Goal: Use online tool/utility: Utilize a website feature to perform a specific function

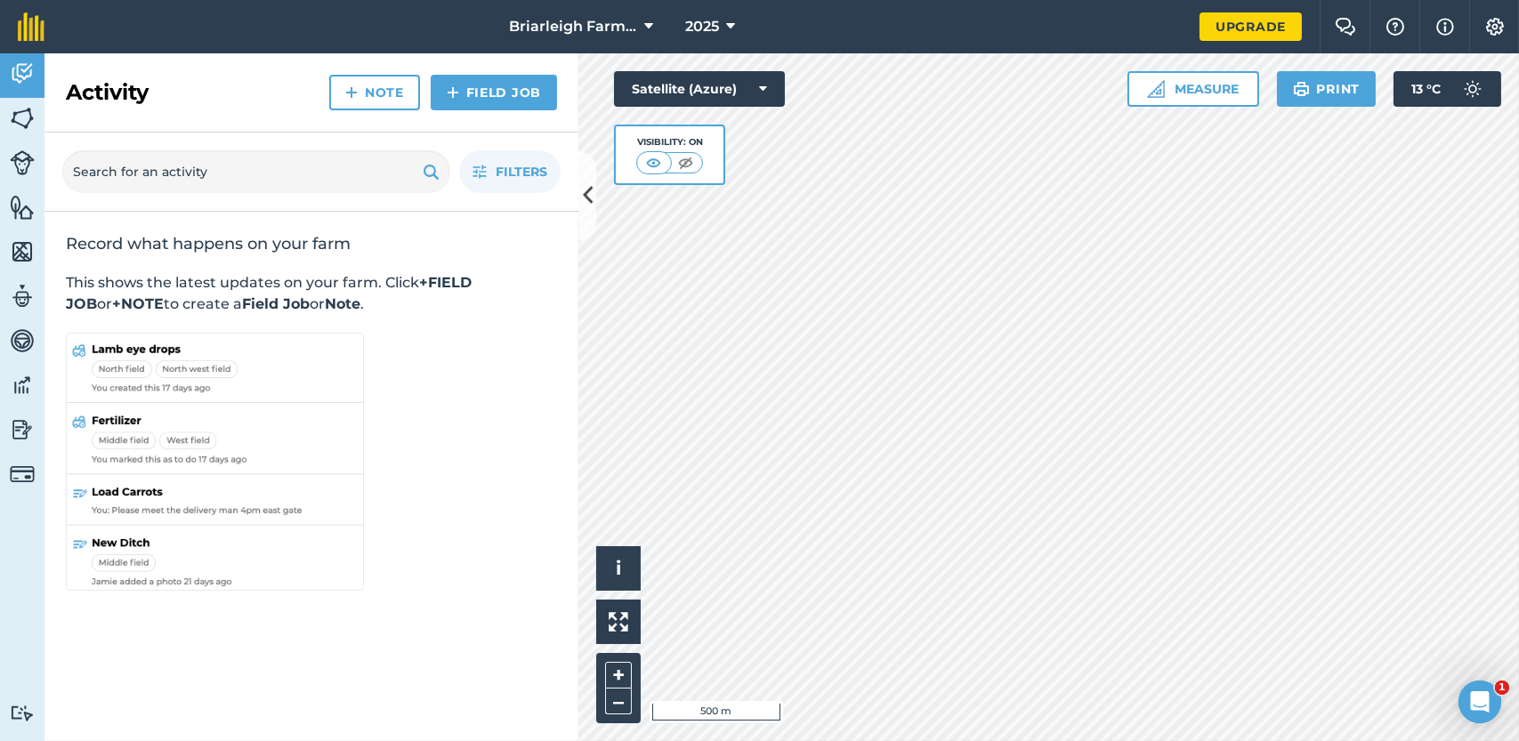
click at [461, 220] on div "Activity Fields Livestock Features Maps Team Vehicles Data Reporting Billing Tu…" at bounding box center [759, 397] width 1519 height 688
click at [1214, 85] on button "Measure" at bounding box center [1194, 89] width 132 height 36
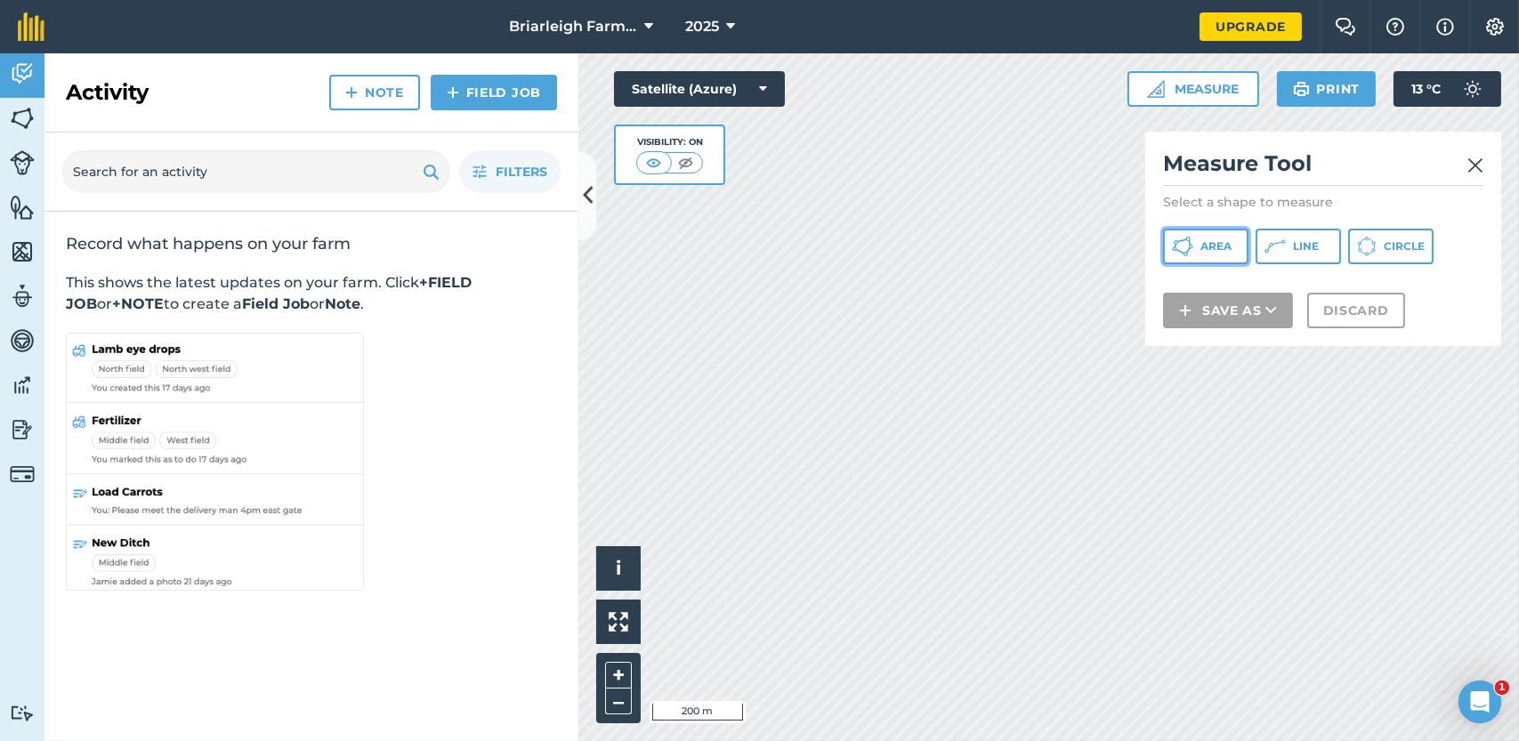
click at [1214, 245] on span "Area" at bounding box center [1215, 246] width 31 height 14
click at [590, 198] on icon at bounding box center [588, 196] width 10 height 31
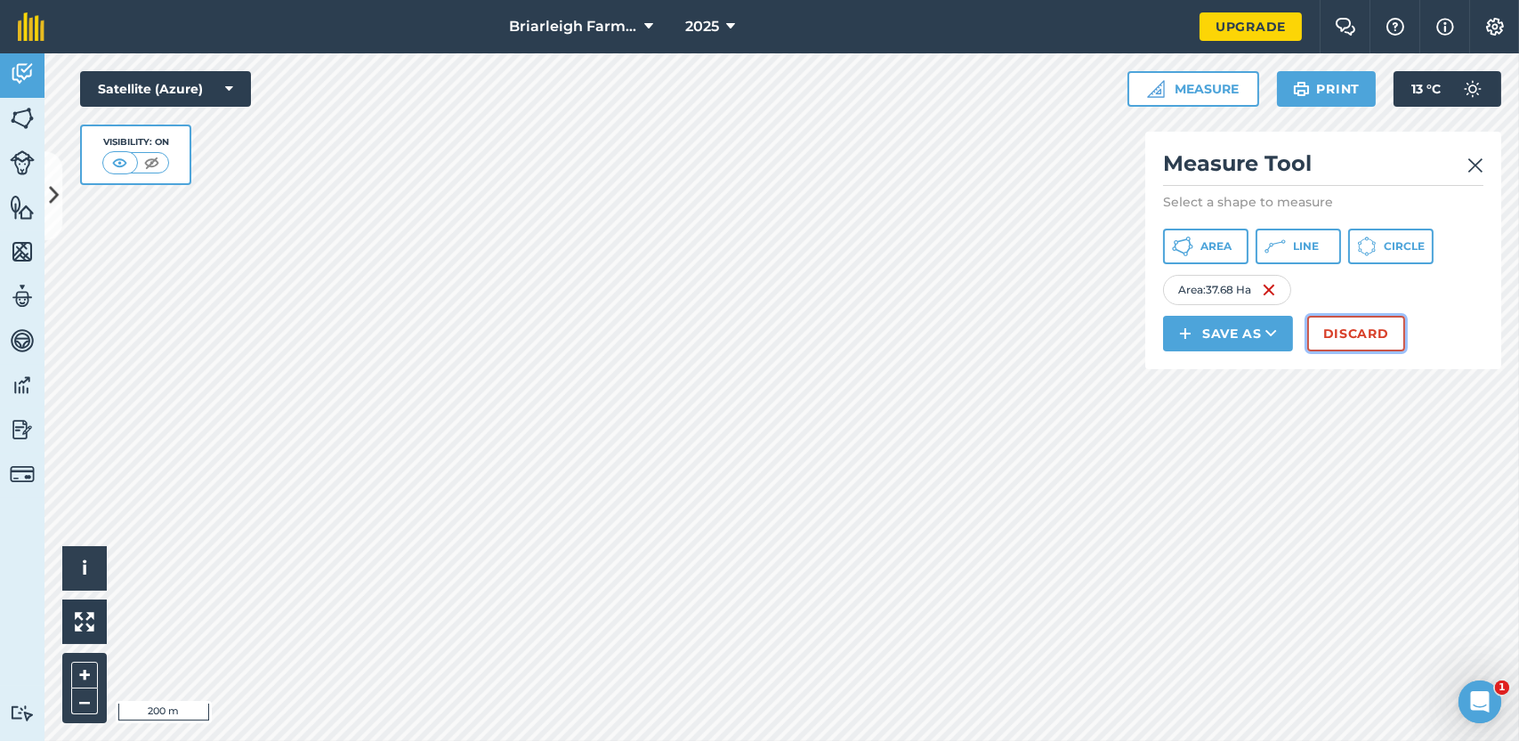
click at [1349, 331] on button "Discard" at bounding box center [1356, 334] width 98 height 36
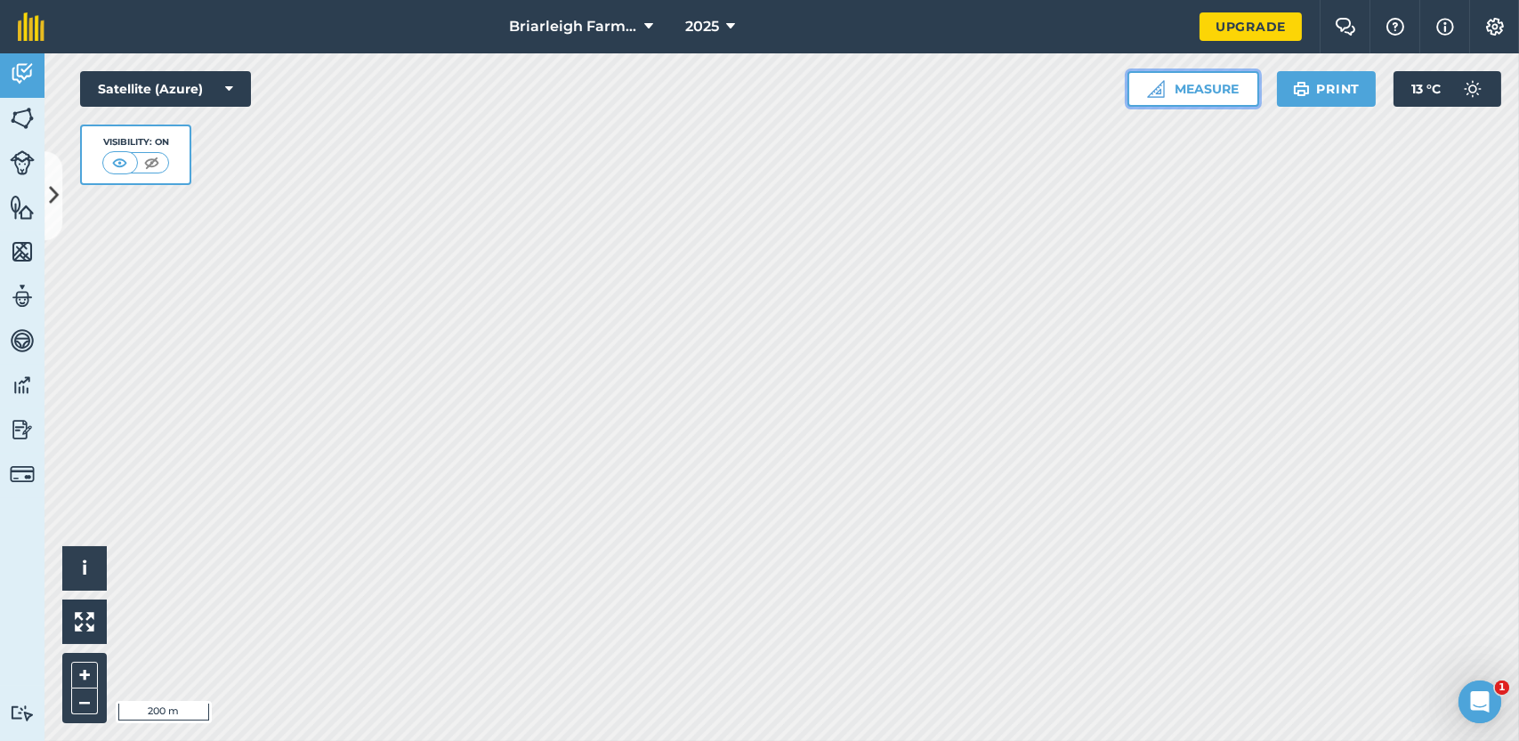
click at [1185, 86] on button "Measure" at bounding box center [1194, 89] width 132 height 36
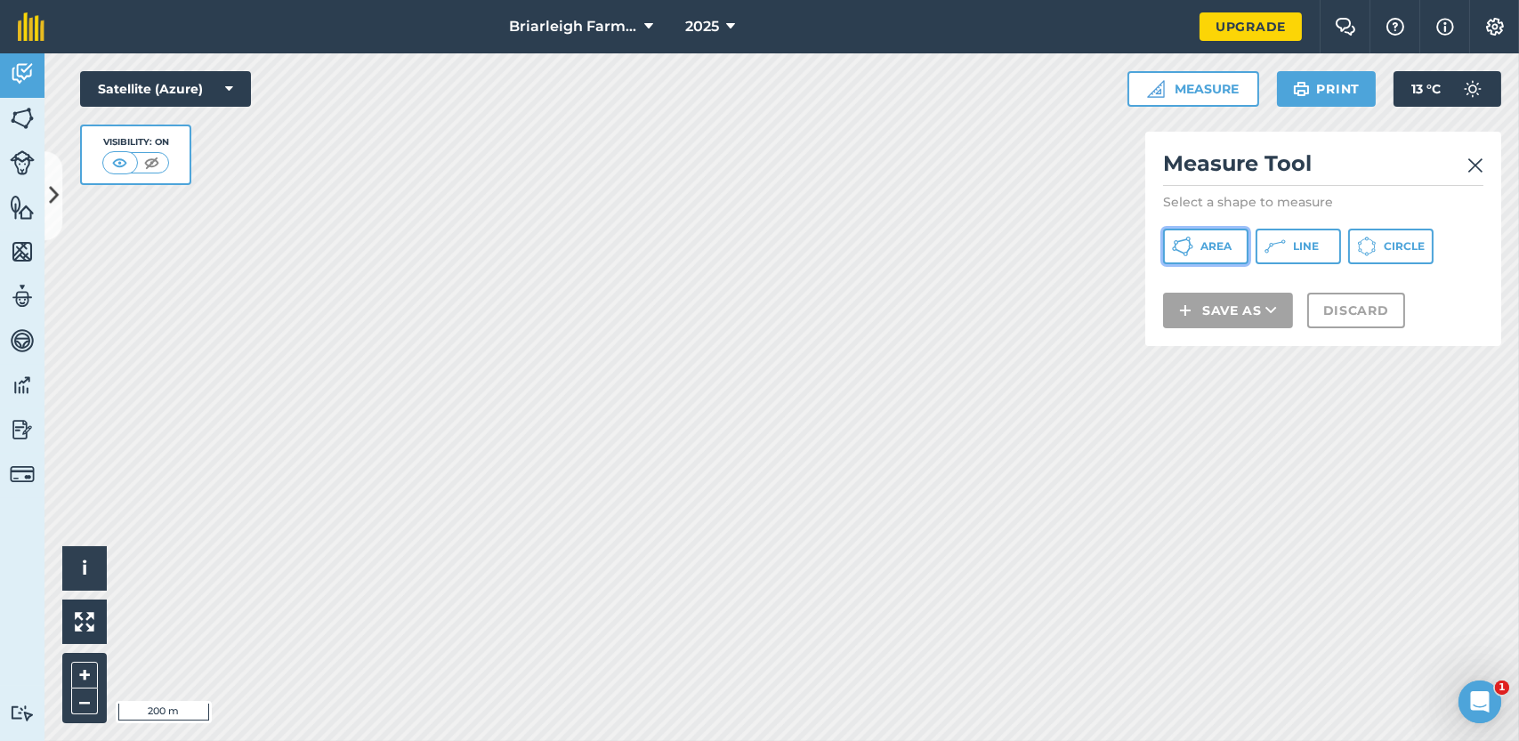
click at [1209, 240] on span "Area" at bounding box center [1215, 246] width 31 height 14
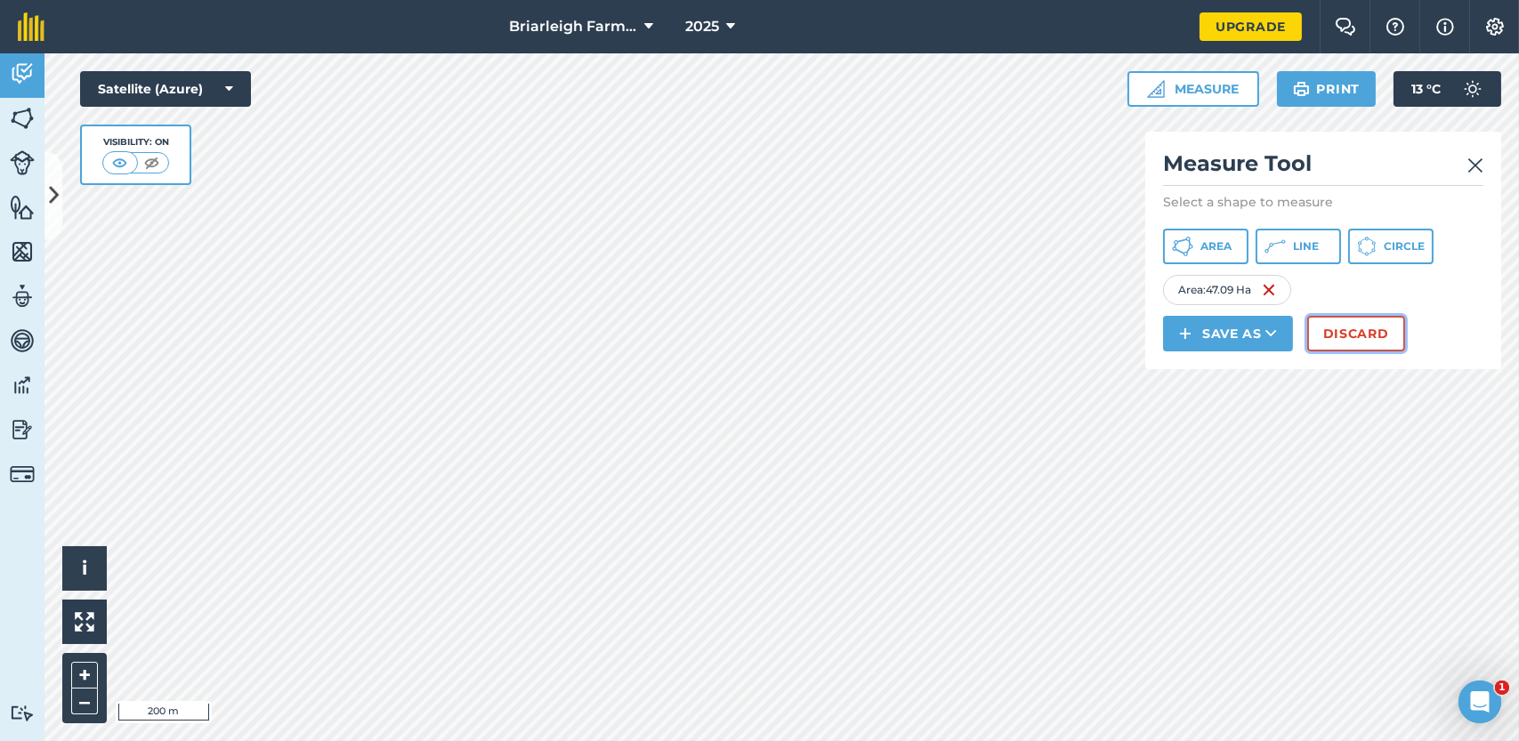
click at [1357, 335] on button "Discard" at bounding box center [1356, 334] width 98 height 36
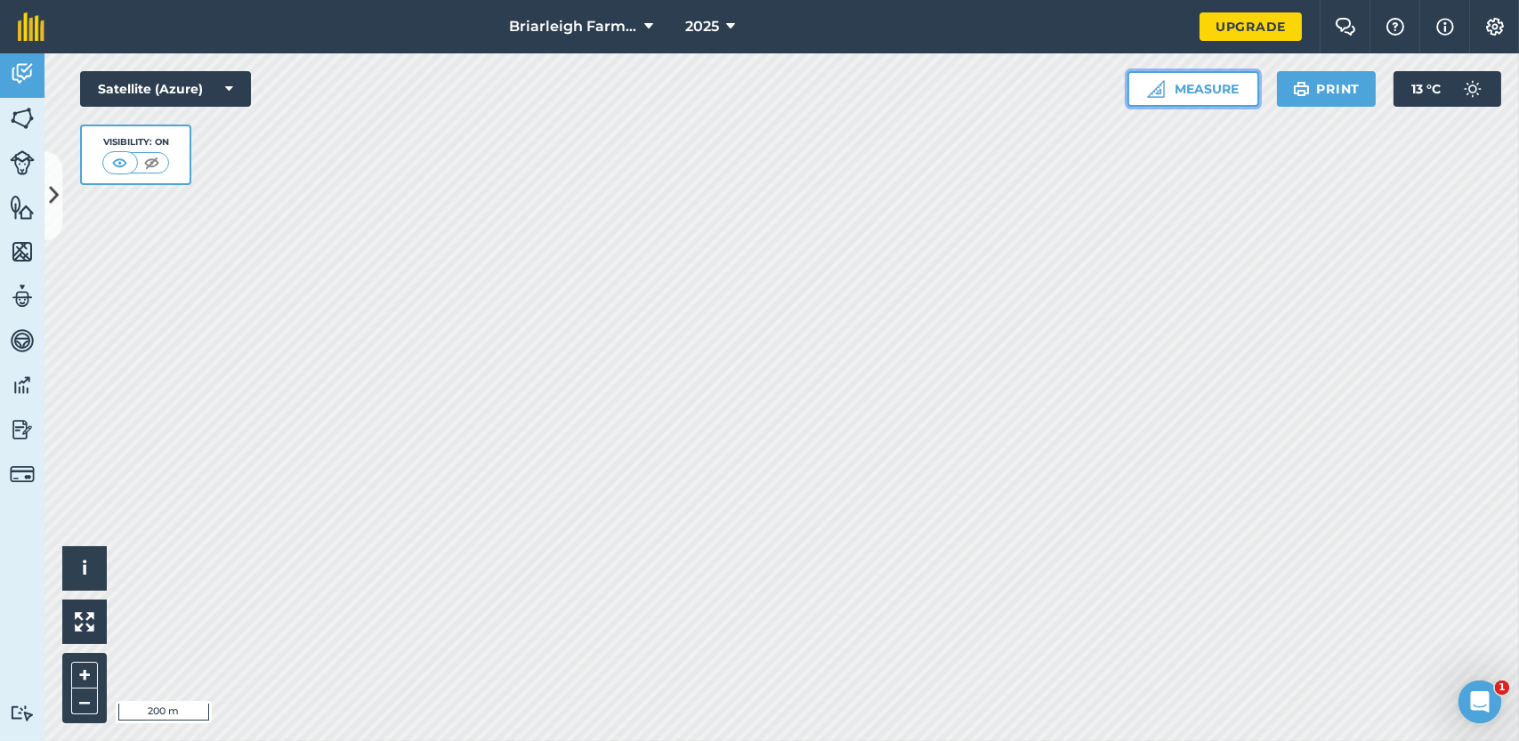
click at [1208, 90] on button "Measure" at bounding box center [1194, 89] width 132 height 36
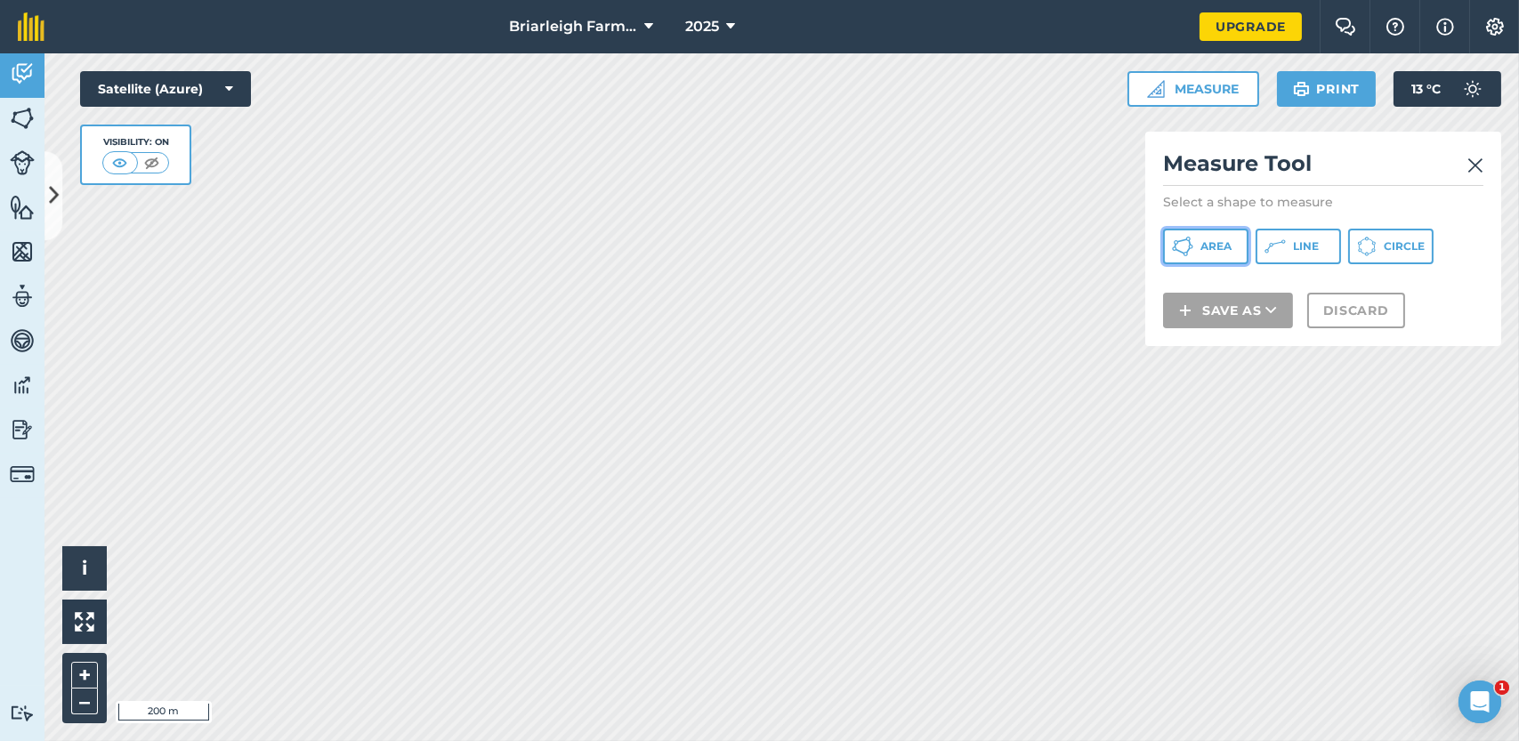
click at [1213, 245] on span "Area" at bounding box center [1215, 246] width 31 height 14
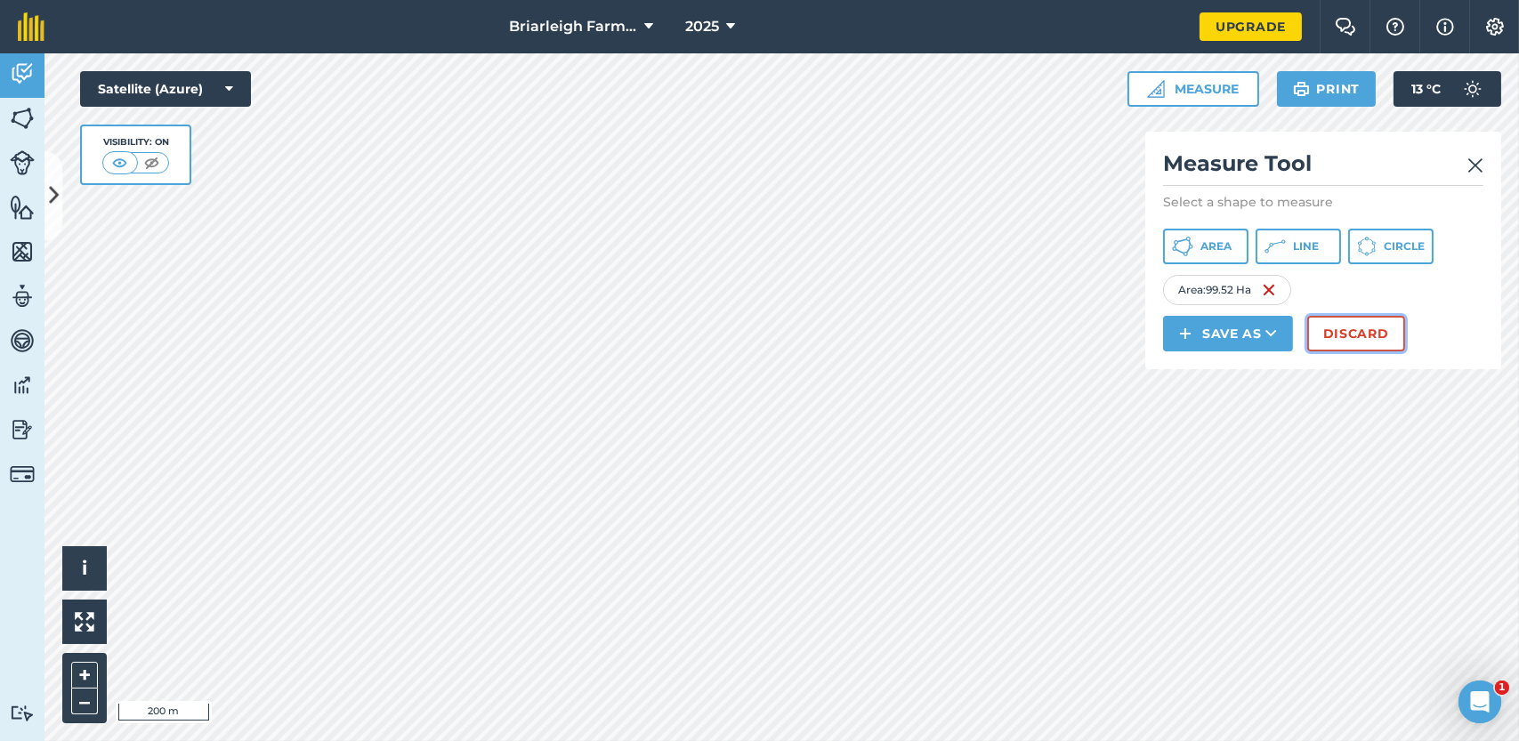
click at [1329, 335] on button "Discard" at bounding box center [1356, 334] width 98 height 36
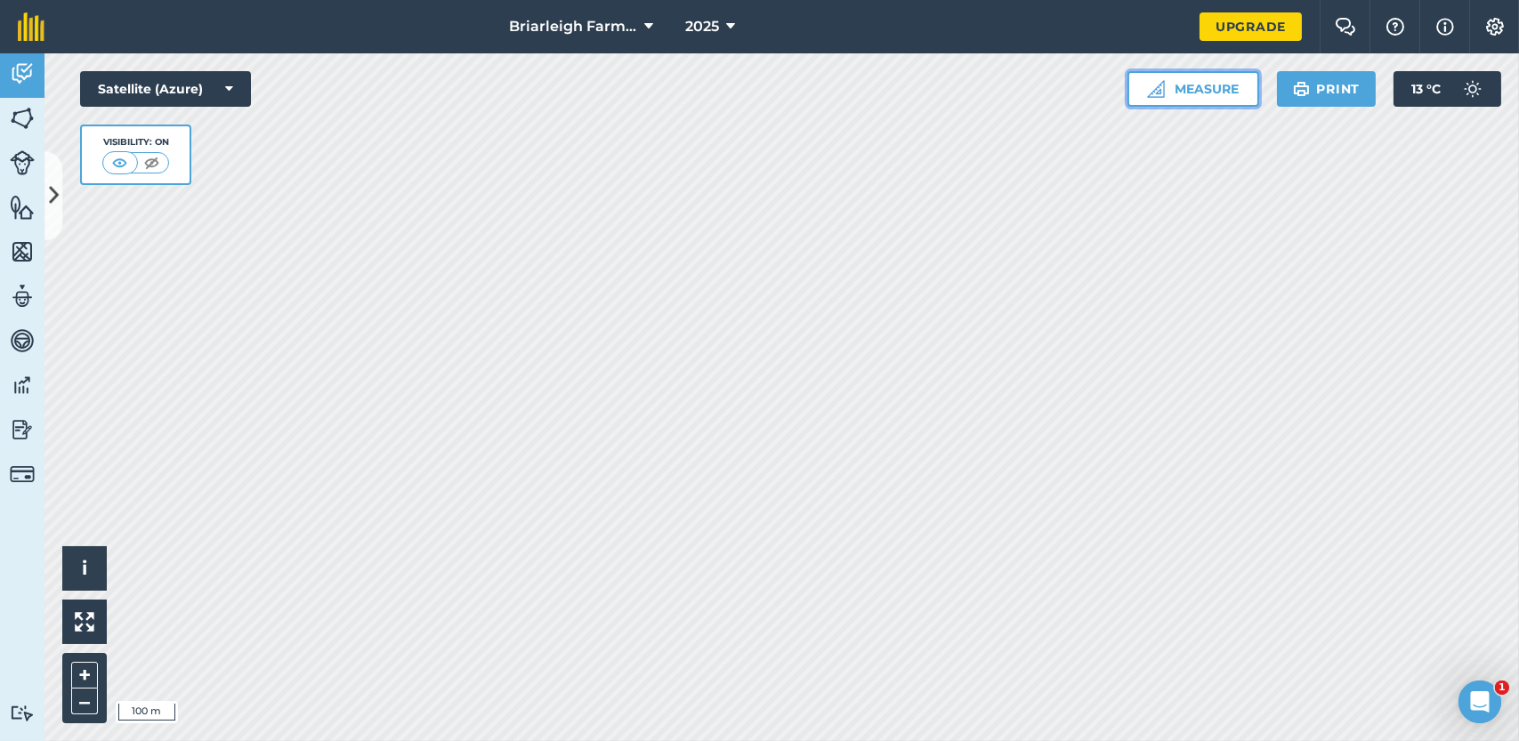
click at [1216, 85] on button "Measure" at bounding box center [1194, 89] width 132 height 36
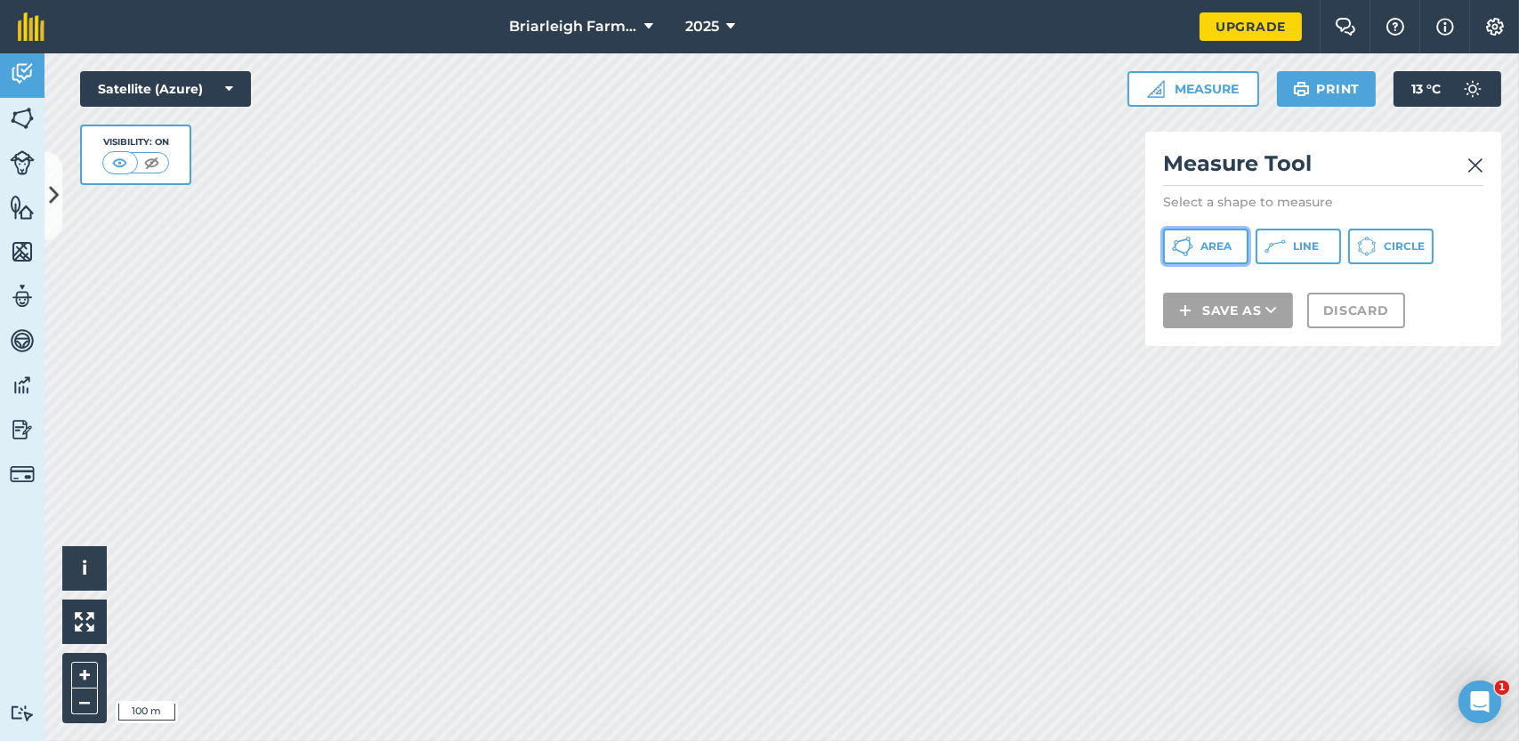
click at [1220, 248] on span "Area" at bounding box center [1215, 246] width 31 height 14
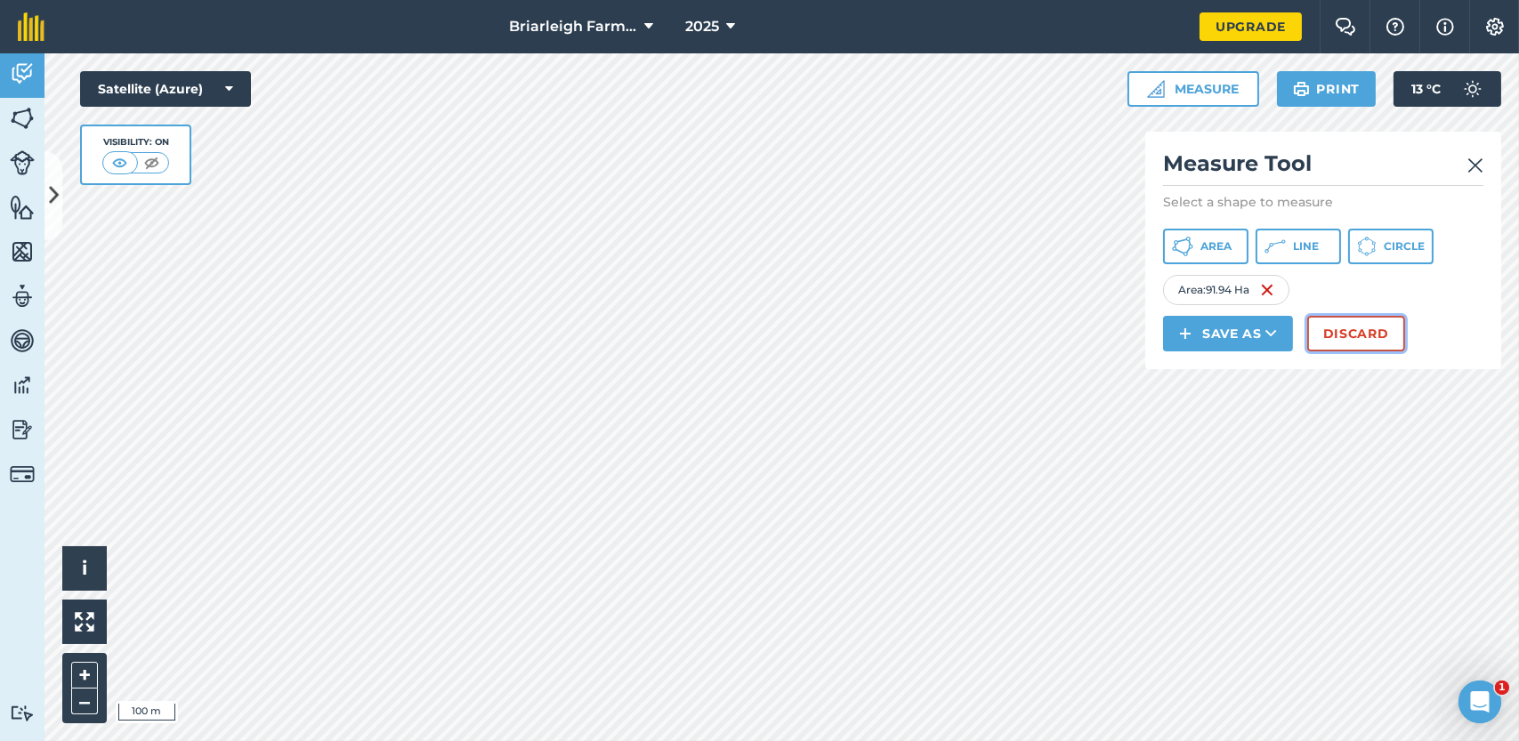
click at [1344, 334] on button "Discard" at bounding box center [1356, 334] width 98 height 36
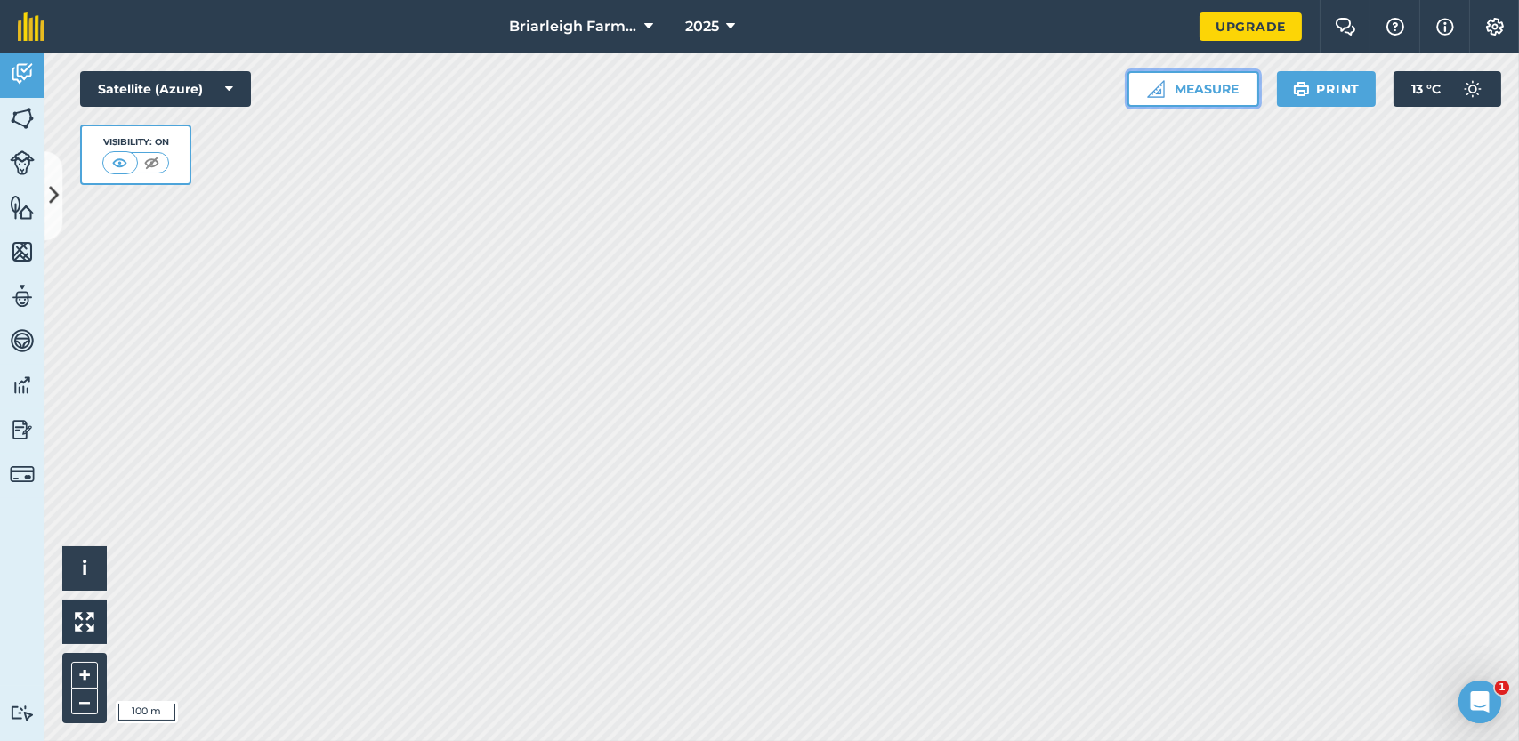
click at [1211, 86] on button "Measure" at bounding box center [1194, 89] width 132 height 36
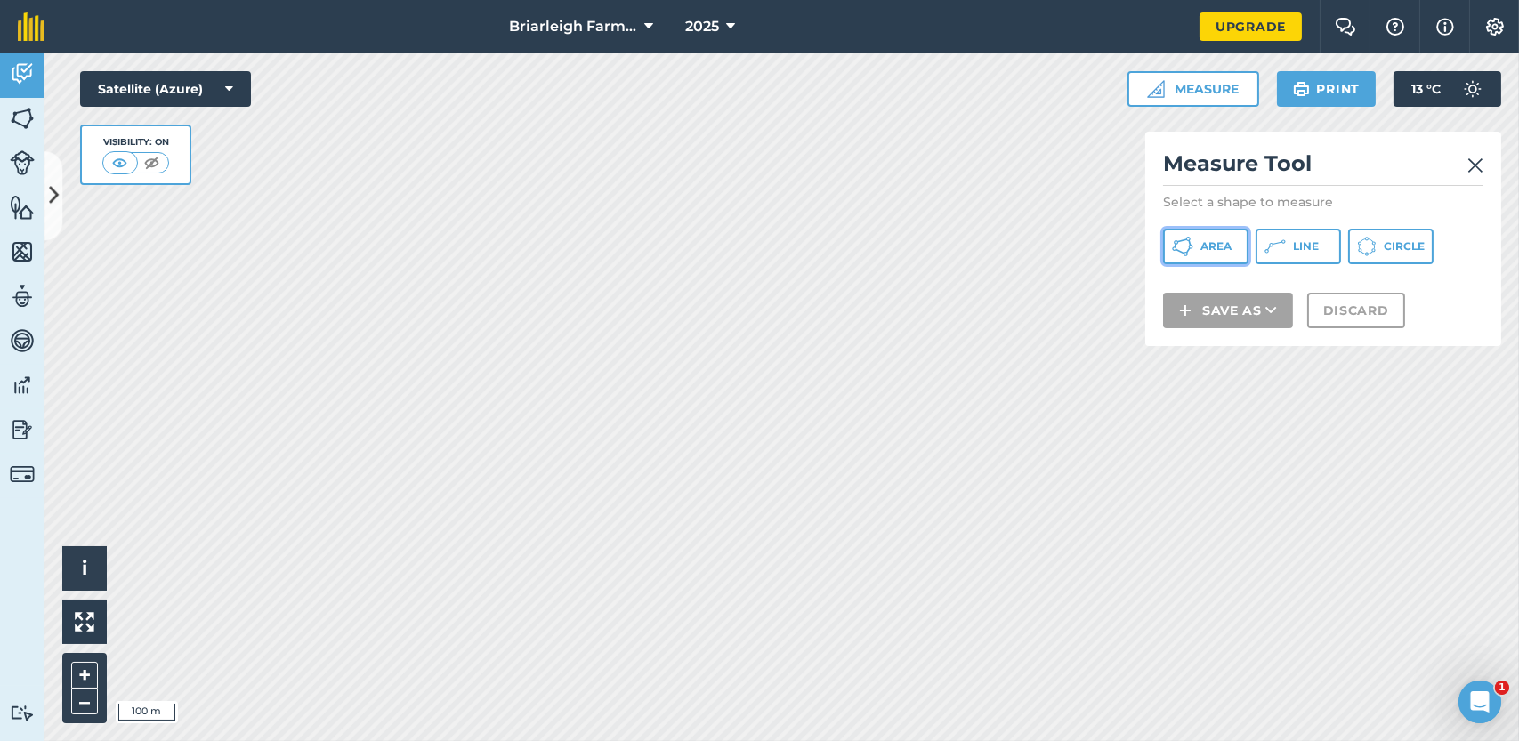
click at [1217, 248] on span "Area" at bounding box center [1215, 246] width 31 height 14
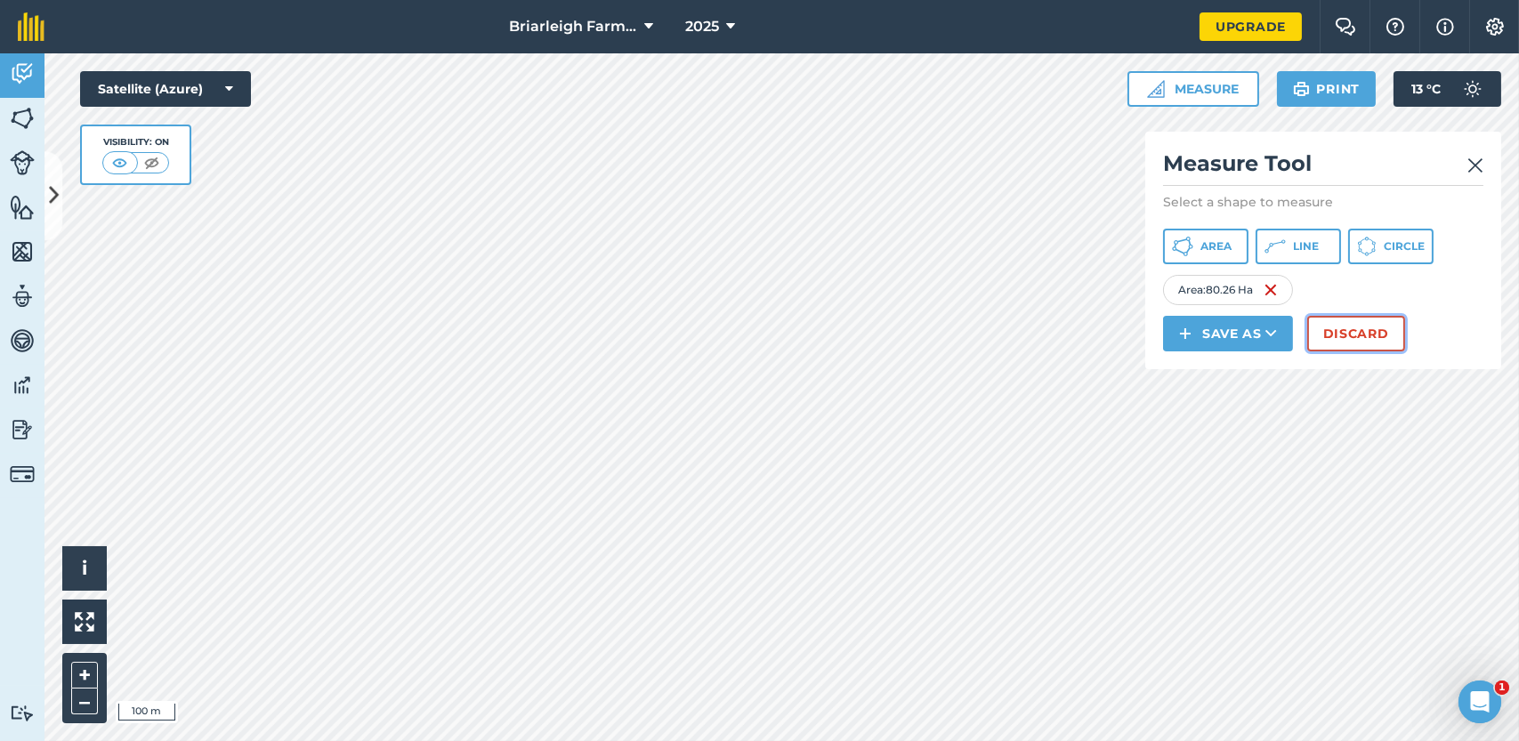
click at [1361, 332] on button "Discard" at bounding box center [1356, 334] width 98 height 36
